Goal: Information Seeking & Learning: Find specific page/section

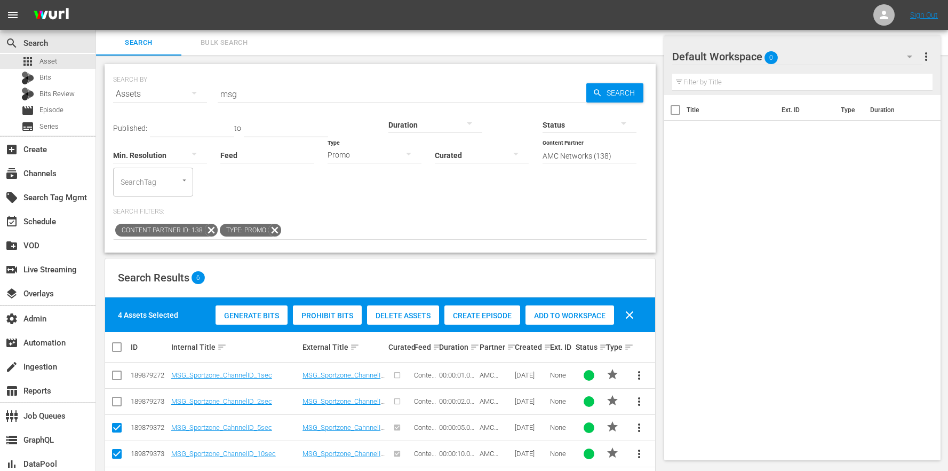
scroll to position [39, 0]
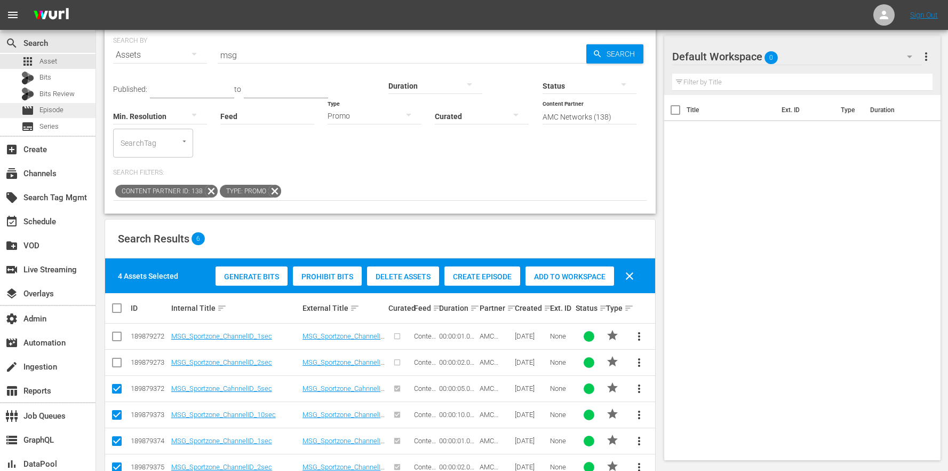
click at [53, 105] on span "Episode" at bounding box center [51, 110] width 24 height 11
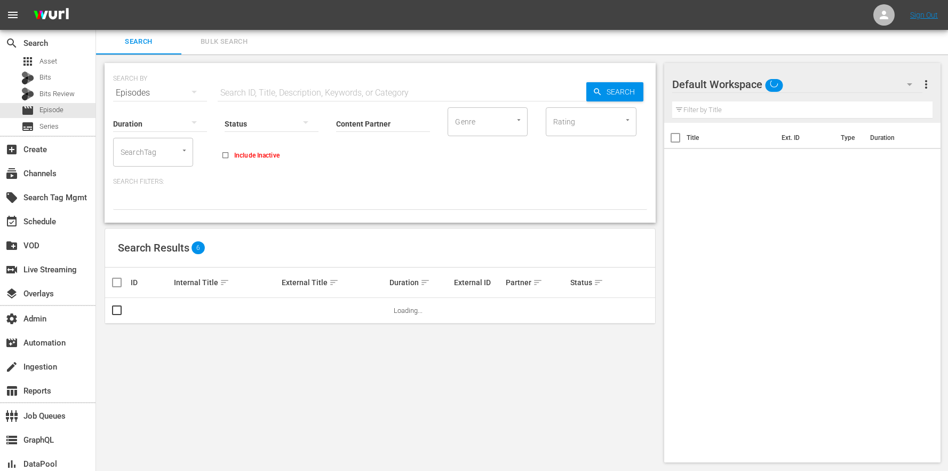
scroll to position [1, 0]
click at [238, 51] on button "Bulk Search" at bounding box center [223, 42] width 85 height 26
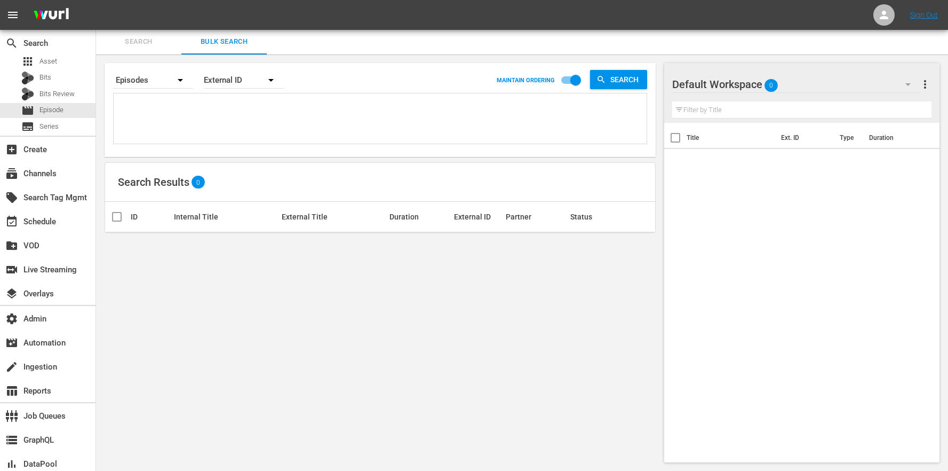
click at [209, 115] on textarea at bounding box center [381, 120] width 530 height 49
click at [242, 83] on div "External ID" at bounding box center [244, 80] width 80 height 30
click at [256, 122] on div "Wurl ID" at bounding box center [238, 126] width 43 height 17
click at [218, 116] on div "External ID Wurl ID Title" at bounding box center [474, 235] width 948 height 471
click at [307, 110] on textarea at bounding box center [381, 120] width 530 height 49
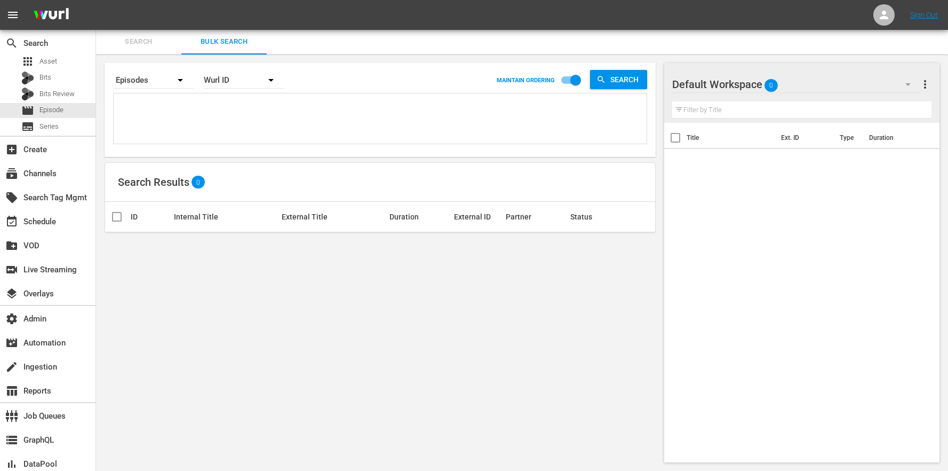
paste textarea "67743306 67743305 67743304 67743303 67743302"
type textarea "67743306 67743305 67743304 67743303 67743302"
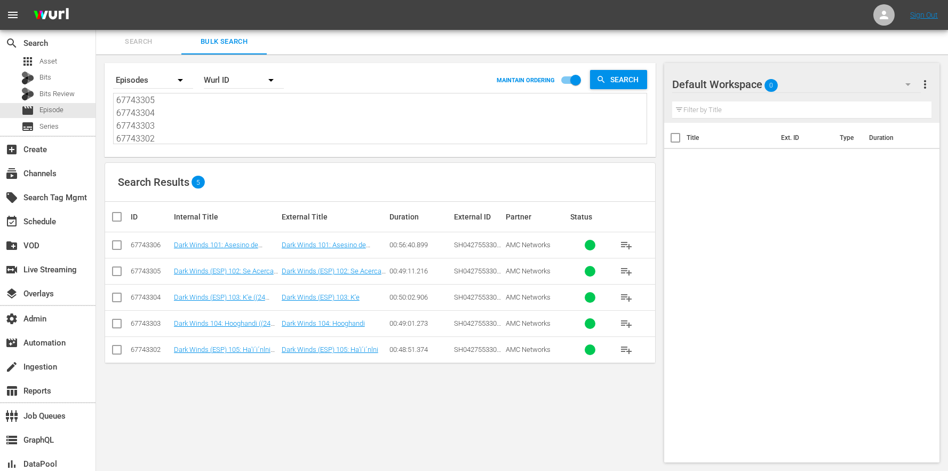
type textarea "67743306 67743305 67743304 67743303 67743302"
click at [128, 217] on input "checkbox" at bounding box center [120, 216] width 21 height 13
checkbox input "true"
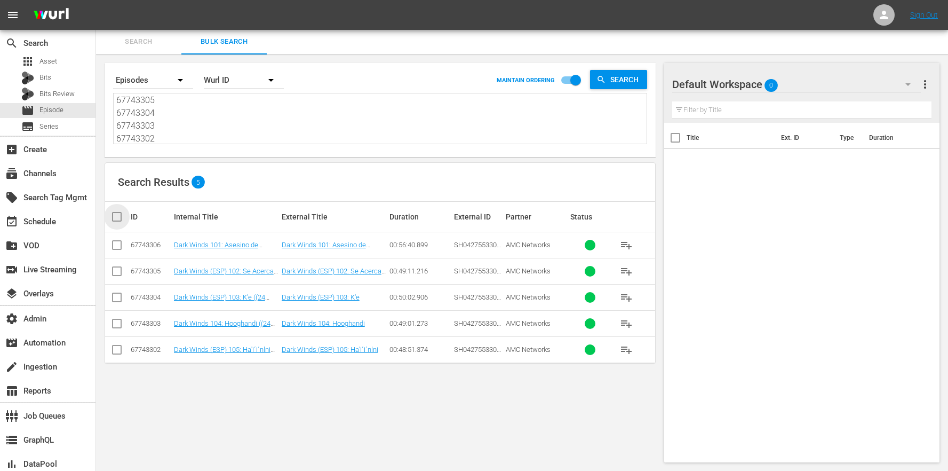
checkbox input "true"
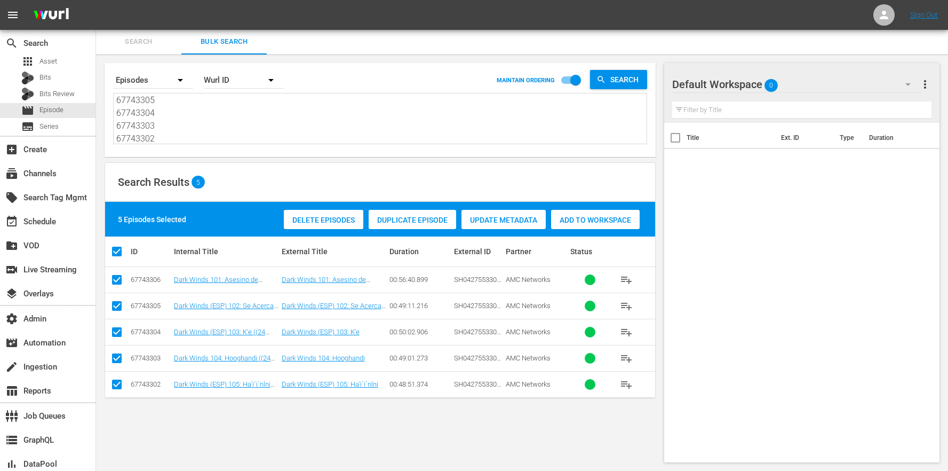
click at [117, 245] on input "checkbox" at bounding box center [120, 251] width 21 height 13
checkbox input "false"
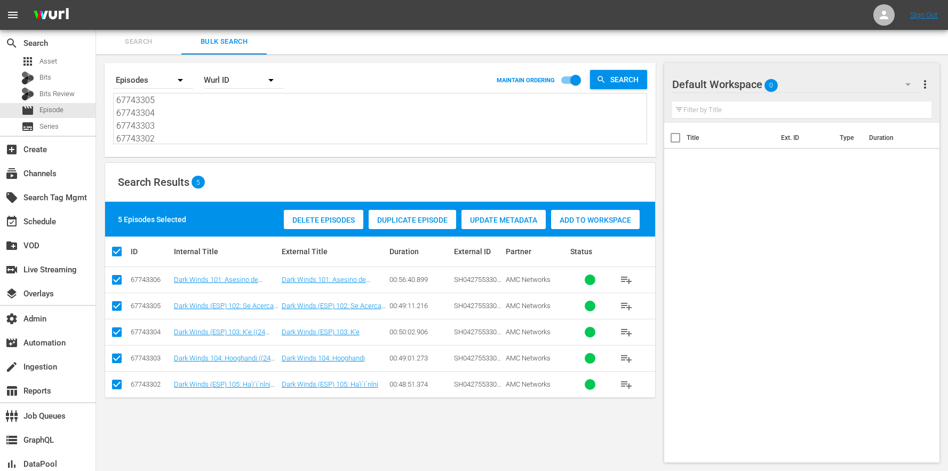
checkbox input "false"
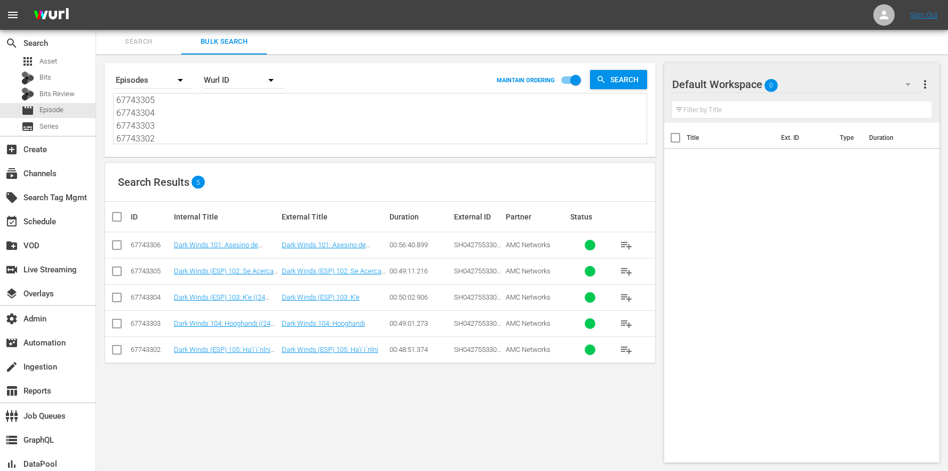
click at [217, 249] on td "Dark Winds 101: Asesino de Monstruos ((24 ROKU EE) Dark Winds (ESP) 101: Asesin…" at bounding box center [226, 245] width 108 height 26
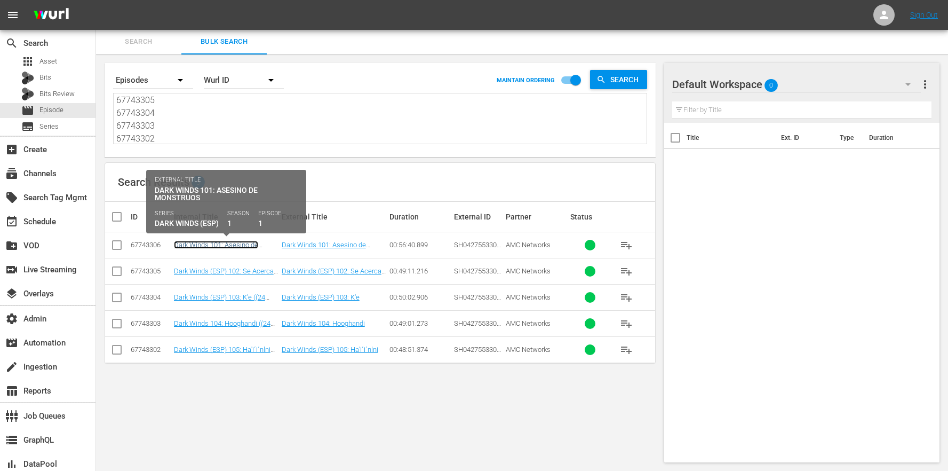
click at [219, 245] on link "Dark Winds 101: Asesino de Monstruos ((24 ROKU EE) Dark Winds (ESP) 101: Asesin…" at bounding box center [220, 257] width 92 height 32
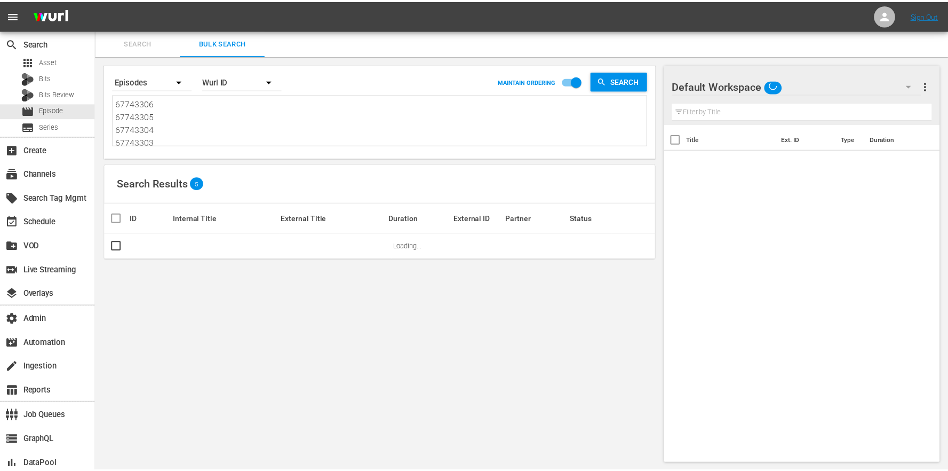
scroll to position [1, 0]
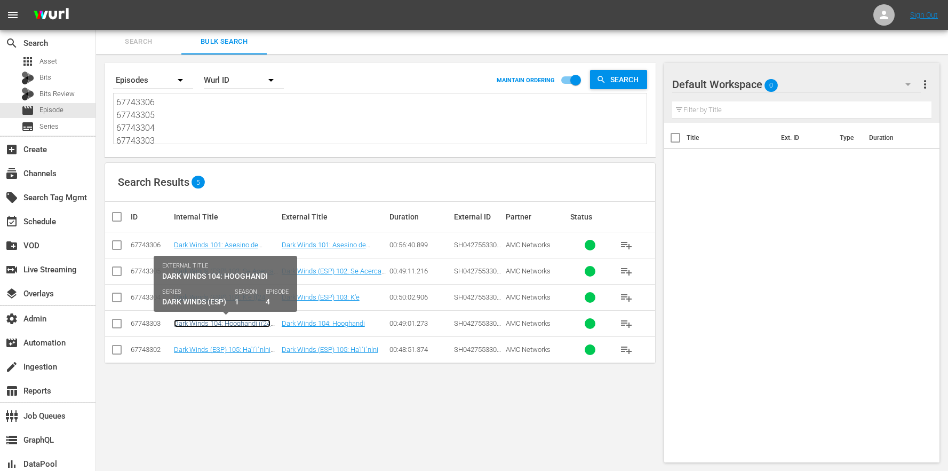
click at [214, 323] on link "Dark Winds 104: Hooghandi ((24 ROKU EE) Dark Winds (ESP) 104: Hooghandi (01:00:…" at bounding box center [223, 331] width 98 height 24
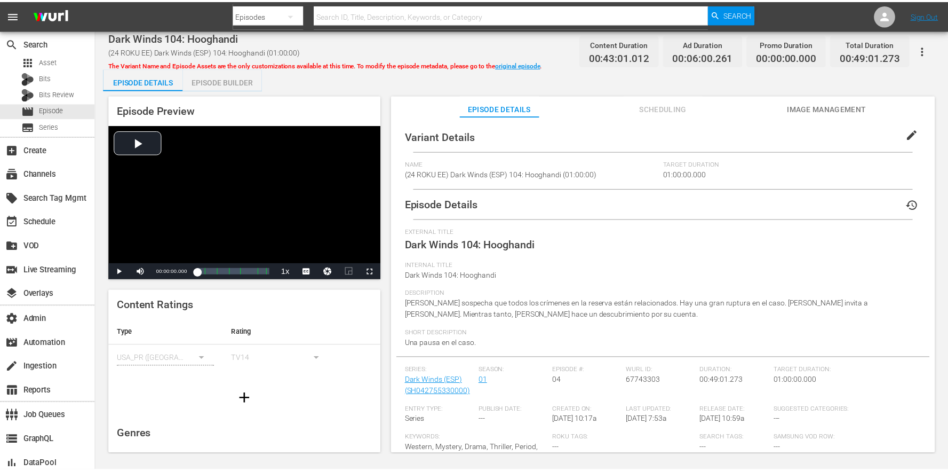
scroll to position [1, 0]
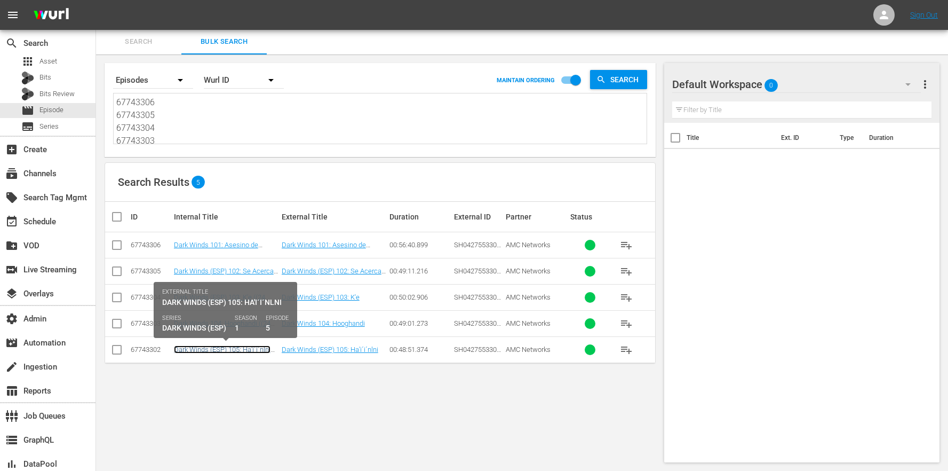
click at [221, 347] on link "Dark Winds (ESP) 105: Ha'i´i´nlni ((24 ROKU EE) Dark Winds (ESP) 105: Ha'i´i´nl…" at bounding box center [222, 357] width 97 height 24
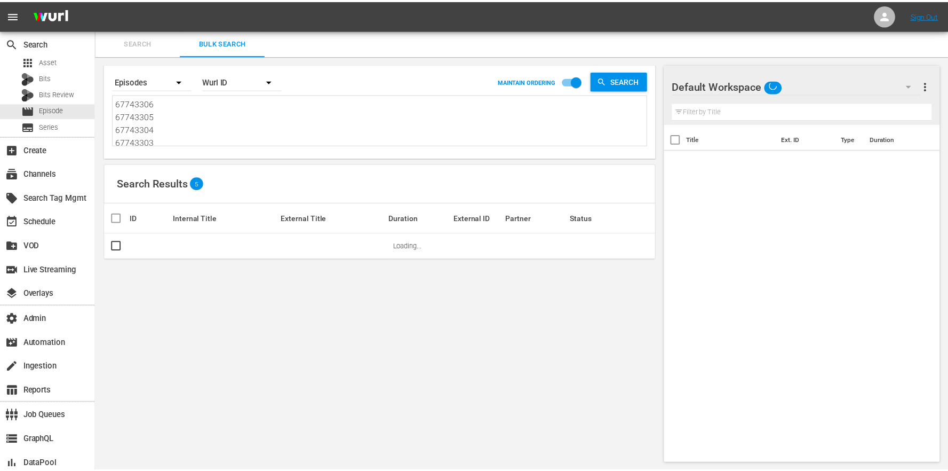
scroll to position [1, 0]
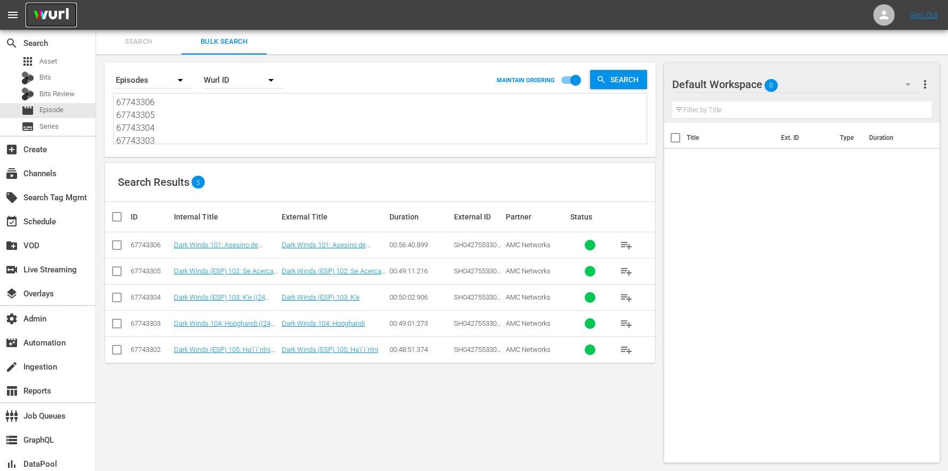
click at [54, 18] on img at bounding box center [51, 15] width 51 height 25
